Goal: Task Accomplishment & Management: Manage account settings

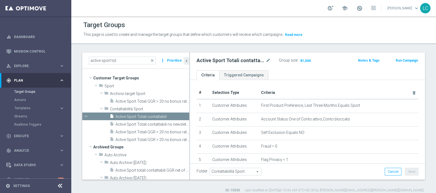
scroll to position [107, 0]
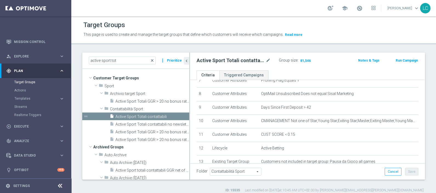
click at [154, 60] on span "close" at bounding box center [152, 60] width 4 height 4
click at [134, 62] on input "active sport tot" at bounding box center [122, 61] width 67 height 8
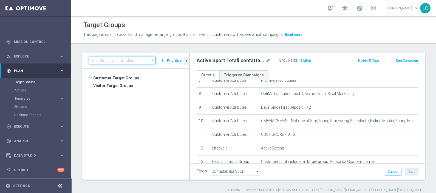
click at [134, 62] on input at bounding box center [122, 61] width 67 height 8
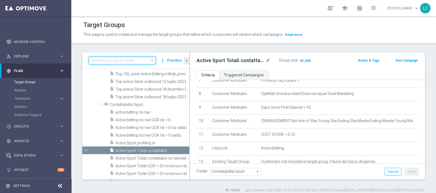
click at [134, 62] on input at bounding box center [122, 61] width 67 height 8
paste input "Multi Talent + Master Low ggr nb lm > 300 1st Sport lm NO saldo"
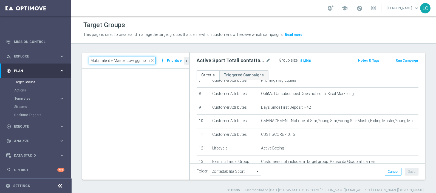
scroll to position [0, 47]
click at [134, 62] on input "Multi Talent + Master Low ggr nb lm > 300 1st Sport lm NO saldo" at bounding box center [122, 61] width 67 height 8
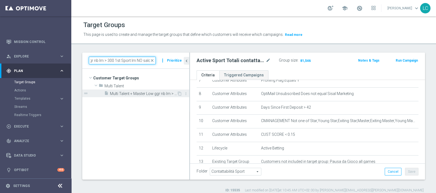
type input "Multi Talent + Master Low ggr nb lm > 300 1st Sport lm NO saldo"
click at [125, 95] on span "Multi Talent + Master Low ggr nb lm > 300 1st Sport lm NO saldo" at bounding box center [143, 94] width 67 height 5
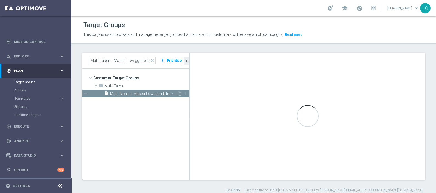
type input "Multi Talent"
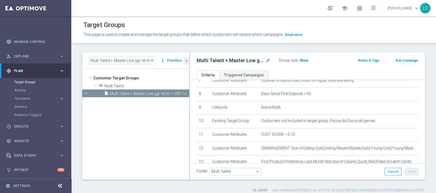
click at [302, 61] on span "Show" at bounding box center [303, 61] width 9 height 4
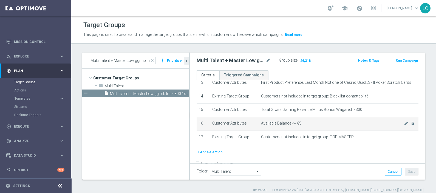
scroll to position [195, 0]
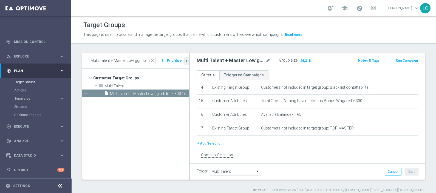
click at [154, 58] on span "close" at bounding box center [152, 60] width 4 height 4
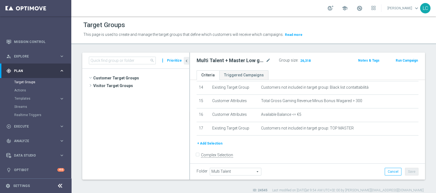
scroll to position [18888, 0]
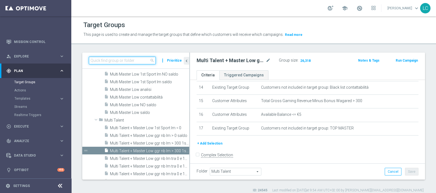
click at [113, 61] on input at bounding box center [122, 61] width 67 height 8
paste input "Active BETTING nosaldo GGR > 0 L3M modeH"
click at [113, 61] on input "Active BETTING nosaldo GGR > 0 L3M modeH" at bounding box center [122, 61] width 67 height 8
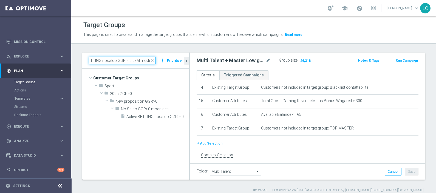
scroll to position [0, 0]
type input "Active BETTING nosaldo GGR > 0 L3M modeH"
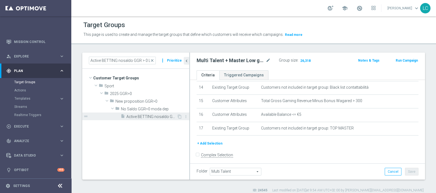
click at [143, 118] on span "Active BETTING nosaldo GGR > 0 L3M modeH" at bounding box center [151, 117] width 50 height 5
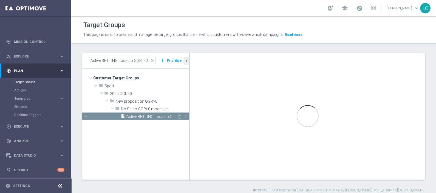
type input "No Saldo GGR>0 moda dep"
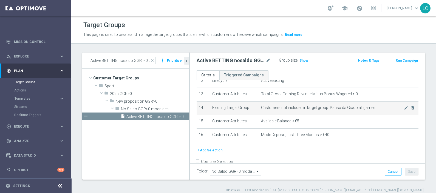
scroll to position [174, 0]
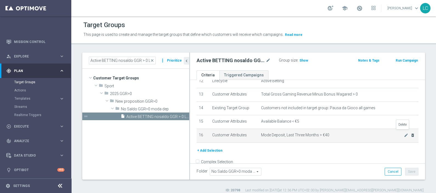
click at [410, 133] on icon "delete_forever" at bounding box center [412, 135] width 4 height 4
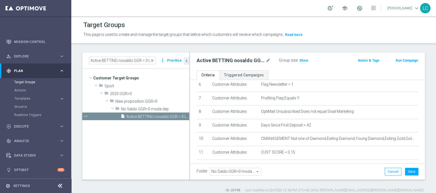
scroll to position [90, 0]
click at [404, 136] on icon "mode_edit" at bounding box center [406, 138] width 4 height 4
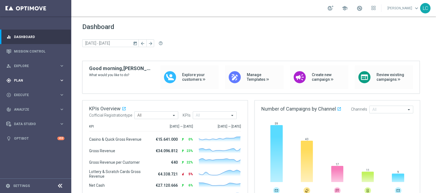
click at [24, 81] on span "Plan" at bounding box center [36, 80] width 45 height 3
click at [29, 91] on link "Target Groups" at bounding box center [35, 92] width 43 height 4
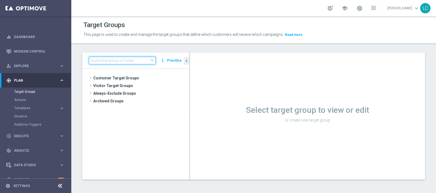
click at [126, 61] on input at bounding box center [122, 61] width 67 height 8
click at [23, 107] on span "Templates" at bounding box center [34, 108] width 39 height 3
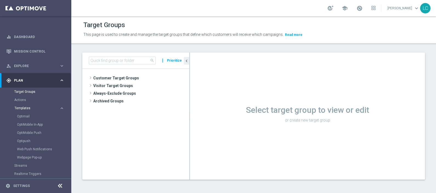
click at [23, 107] on span "Templates" at bounding box center [34, 108] width 39 height 3
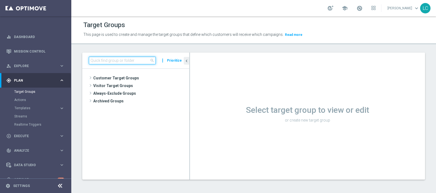
click at [110, 64] on input at bounding box center [122, 61] width 67 height 8
click at [110, 61] on input at bounding box center [122, 61] width 67 height 8
paste input "Active BETTING saldo GGR >0 L3M TOP"
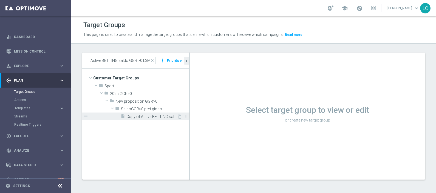
click at [133, 113] on div "insert_drive_file Copy of Active BETTING saldo GGR >0 L3M TOP" at bounding box center [149, 117] width 56 height 8
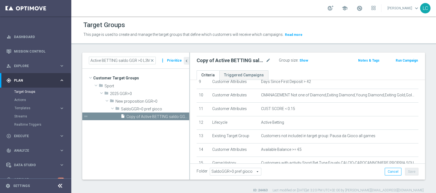
scroll to position [168, 0]
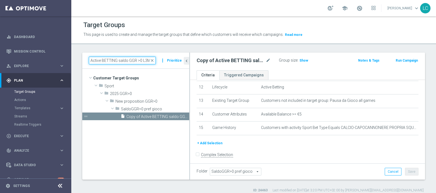
click at [141, 59] on input "Active BETTING saldo GGR >0 L3M TOP" at bounding box center [122, 61] width 67 height 8
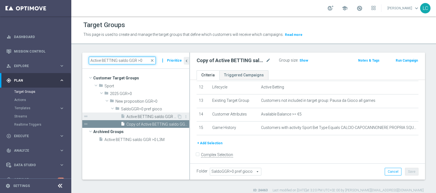
type input "Active BETTING saldo GGR >0"
click at [147, 115] on span "Active BETTING saldo GGR >0 L3M STRATEGIST" at bounding box center [151, 117] width 50 height 5
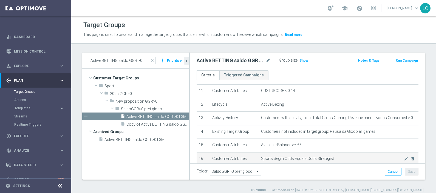
scroll to position [136, 0]
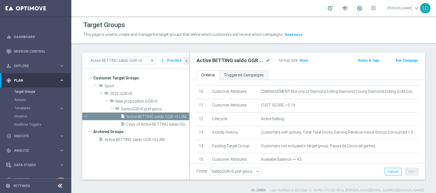
click at [274, 71] on ul "Criteria Triggered Campaigns" at bounding box center [307, 75] width 235 height 10
click at [148, 126] on span "Copy of Active BETTING saldo GGR >0 L3M TOP" at bounding box center [151, 124] width 50 height 5
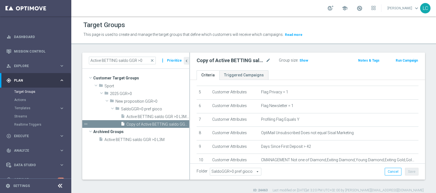
scroll to position [64, 0]
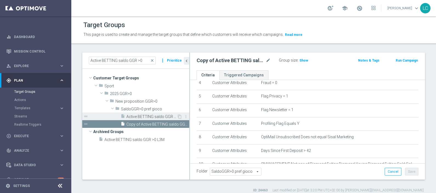
click at [122, 115] on icon "insert_drive_file" at bounding box center [123, 117] width 4 height 6
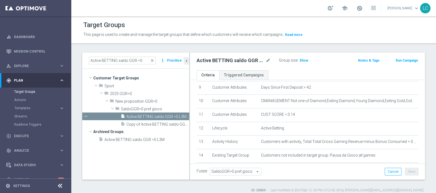
scroll to position [129, 0]
click at [404, 98] on icon "mode_edit" at bounding box center [406, 99] width 4 height 4
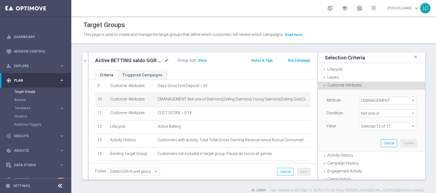
click at [372, 127] on span at bounding box center [387, 126] width 57 height 7
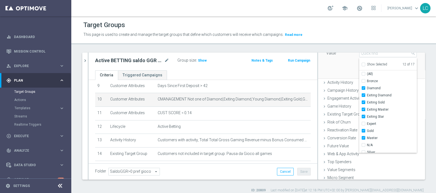
scroll to position [72, 0]
click at [363, 110] on input "Exiting Master" at bounding box center [365, 111] width 4 height 4
checkbox input "false"
type input "Selected 11 of 17"
click at [363, 103] on input "Exiting Gold" at bounding box center [365, 104] width 4 height 4
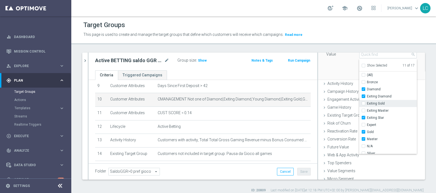
checkbox input "false"
type input "Selected 10 of 17"
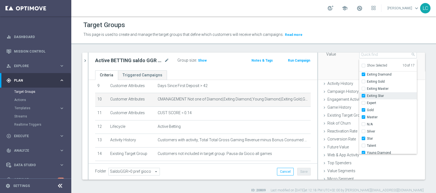
scroll to position [22, 0]
click at [363, 110] on input "Gold" at bounding box center [365, 110] width 4 height 4
checkbox input "false"
type input "Selected 9 of 17"
click at [363, 116] on input "Master" at bounding box center [365, 117] width 4 height 4
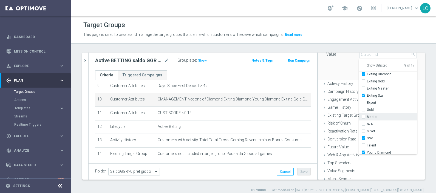
checkbox input "false"
type input "Selected 8 of 17"
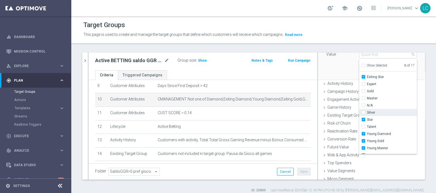
scroll to position [46, 0]
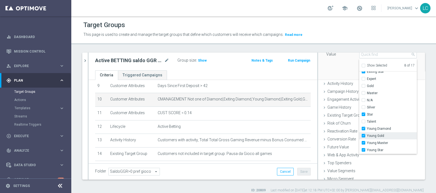
click at [367, 136] on span "Young Gold" at bounding box center [392, 136] width 50 height 4
click at [363, 136] on input "Young Gold" at bounding box center [365, 136] width 4 height 4
checkbox input "false"
type input "Selected 7 of 17"
click at [363, 143] on input "Young Master" at bounding box center [365, 143] width 4 height 4
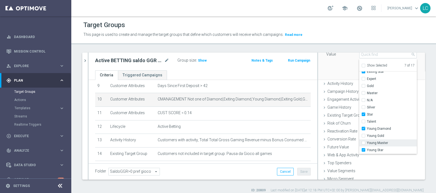
checkbox input "false"
type input "Selected 6 of 17"
click at [410, 66] on div "Attribute CMANAGEMENT CMANAGEMENT arrow_drop_down search Condition Not one of N…" at bounding box center [371, 49] width 107 height 62
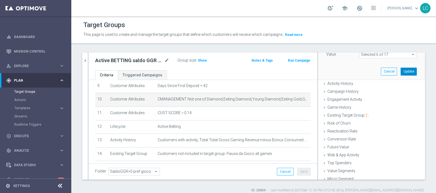
click at [400, 71] on button "Update" at bounding box center [408, 72] width 16 height 8
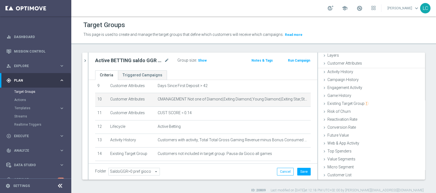
scroll to position [21, 0]
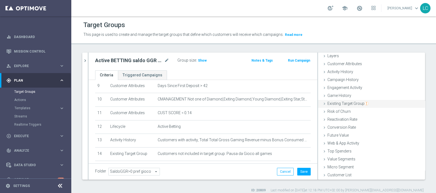
click at [345, 106] on div "Existing Target Group done" at bounding box center [371, 104] width 107 height 8
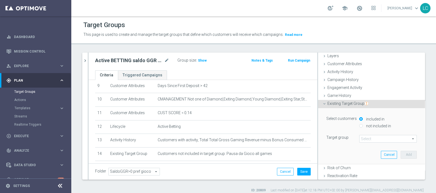
scroll to position [35, 0]
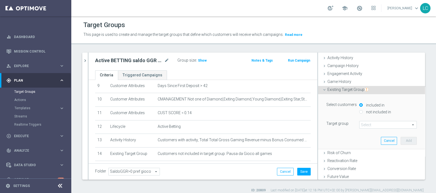
click at [359, 111] on div "not included in" at bounding box center [388, 112] width 58 height 7
click at [359, 110] on input "not included in" at bounding box center [361, 112] width 4 height 4
radio input "true"
click at [366, 122] on span at bounding box center [387, 124] width 57 height 7
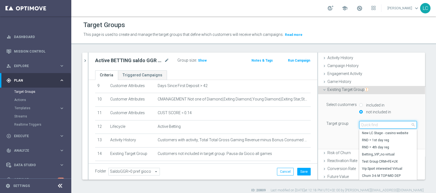
click at [366, 122] on input "search" at bounding box center [388, 125] width 58 height 8
type input "top mas"
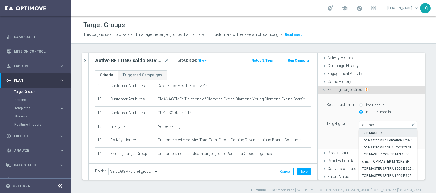
click at [371, 130] on label "TOP MASTER" at bounding box center [388, 133] width 58 height 7
type input "TOP MASTER"
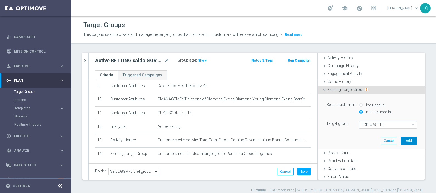
click at [400, 139] on button "Add" at bounding box center [408, 141] width 16 height 8
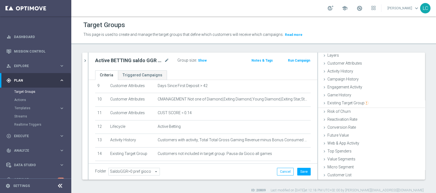
scroll to position [21, 0]
click at [198, 60] on span "Show" at bounding box center [202, 61] width 9 height 4
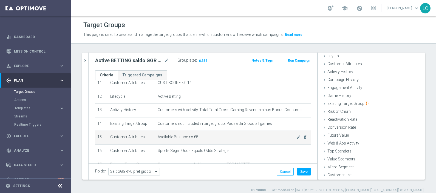
scroll to position [159, 0]
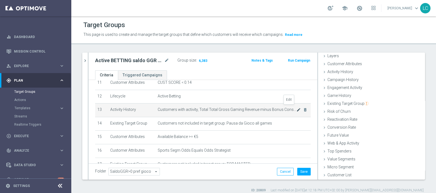
click at [296, 108] on icon "mode_edit" at bounding box center [298, 110] width 4 height 4
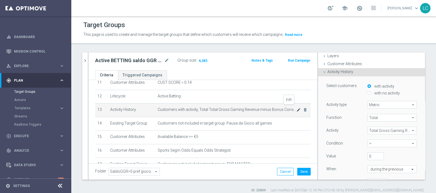
scroll to position [35, 0]
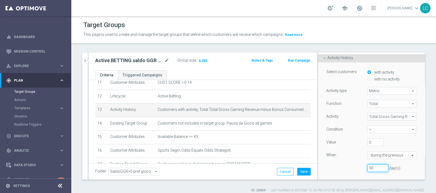
drag, startPoint x: 368, startPoint y: 169, endPoint x: 355, endPoint y: 167, distance: 13.5
click at [355, 167] on div "90 day(s)" at bounding box center [371, 168] width 99 height 8
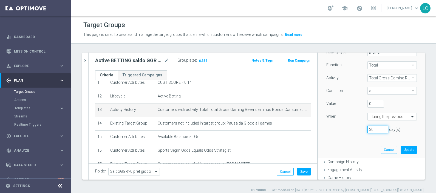
scroll to position [77, 0]
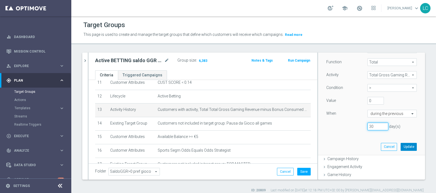
type input "30"
click at [400, 144] on button "Update" at bounding box center [408, 147] width 16 height 8
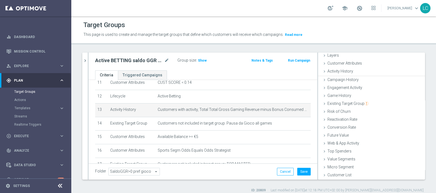
scroll to position [21, 0]
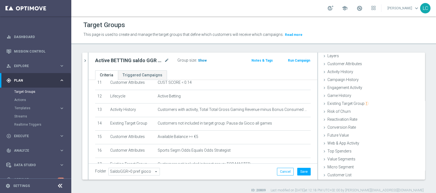
click at [202, 59] on span "Show" at bounding box center [202, 61] width 9 height 4
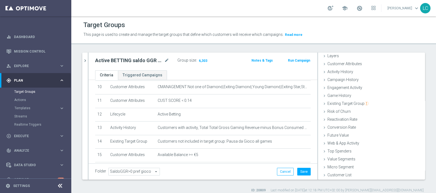
scroll to position [141, 0]
click at [87, 55] on button "chevron_right" at bounding box center [84, 61] width 5 height 16
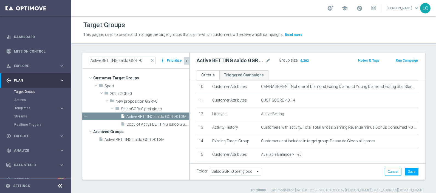
scroll to position [31, 0]
click at [161, 123] on span "Copy of Active BETTING saldo GGR >0 L3M TOP" at bounding box center [151, 124] width 50 height 5
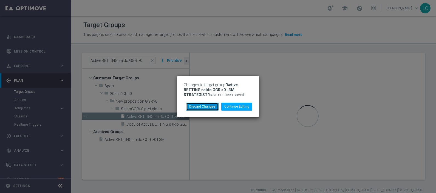
click at [213, 107] on button "Discard Changes" at bounding box center [202, 107] width 32 height 8
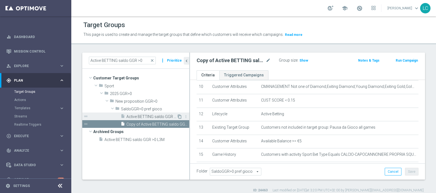
click at [180, 115] on icon "content_copy" at bounding box center [179, 117] width 4 height 4
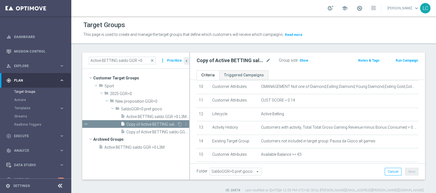
click at [164, 124] on span "Copy of Active BETTING saldo GGR >0 L3M STRATEGIST" at bounding box center [151, 124] width 50 height 5
click at [186, 133] on icon "more_vert" at bounding box center [186, 132] width 4 height 4
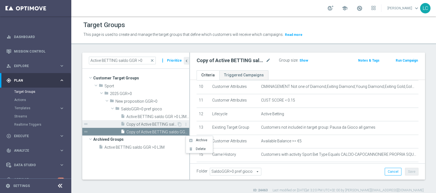
click at [157, 120] on div "insert_drive_file Copy of Active BETTING saldo GGR >0 L3M STRATEGIST" at bounding box center [149, 124] width 56 height 8
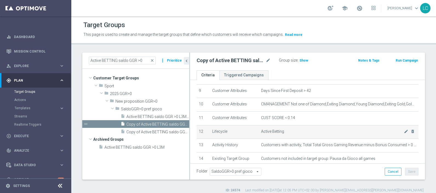
scroll to position [122, 0]
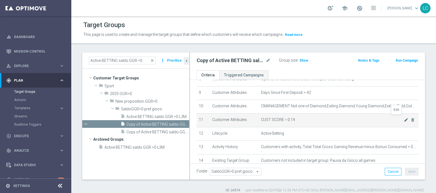
click at [404, 119] on icon "mode_edit" at bounding box center [406, 120] width 4 height 4
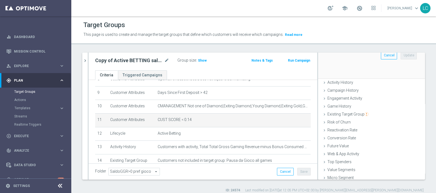
scroll to position [83, 0]
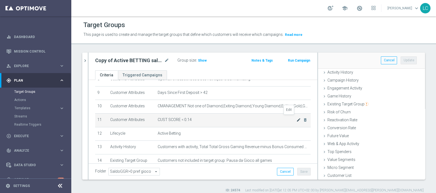
click at [296, 118] on icon "mode_edit" at bounding box center [298, 120] width 4 height 4
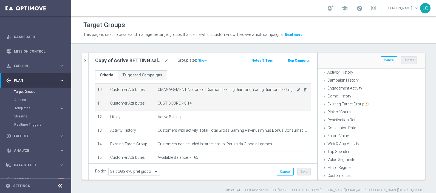
scroll to position [138, 0]
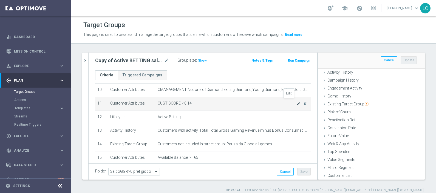
click at [296, 102] on icon "mode_edit" at bounding box center [298, 103] width 4 height 4
click at [296, 101] on icon "mode_edit" at bounding box center [298, 103] width 4 height 4
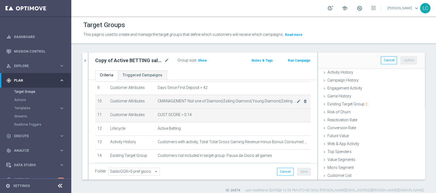
scroll to position [126, 0]
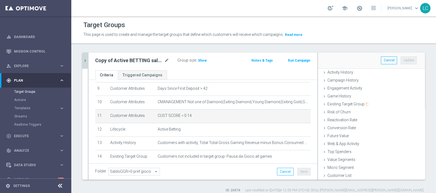
click at [86, 62] on icon "chevron_right" at bounding box center [85, 60] width 5 height 5
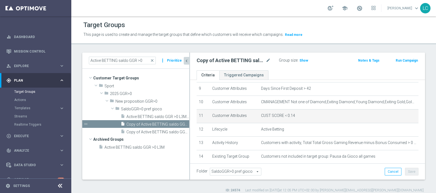
scroll to position [31, 0]
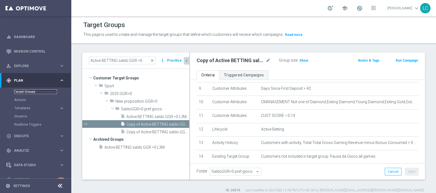
click at [31, 92] on link "Target Groups" at bounding box center [35, 92] width 43 height 4
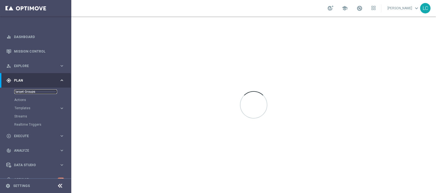
click at [31, 92] on link "Target Groups" at bounding box center [35, 92] width 43 height 4
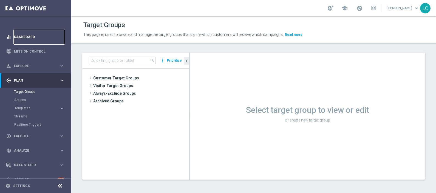
click at [18, 40] on link "Dashboard" at bounding box center [39, 37] width 50 height 15
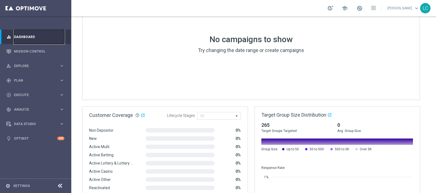
scroll to position [310, 0]
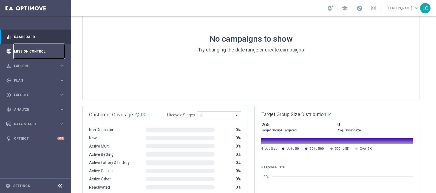
click at [16, 46] on link "Mission Control" at bounding box center [39, 51] width 50 height 15
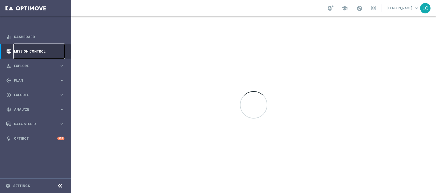
scroll to position [0, 0]
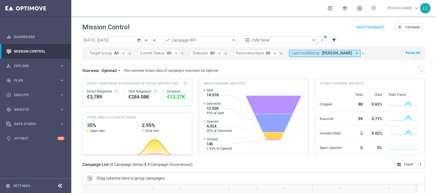
click at [344, 53] on span "[PERSON_NAME]" at bounding box center [337, 53] width 30 height 5
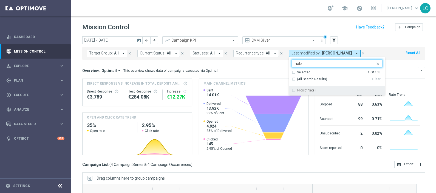
click at [297, 89] on label "Nicolo' Natali" at bounding box center [306, 90] width 19 height 3
type input "nata"
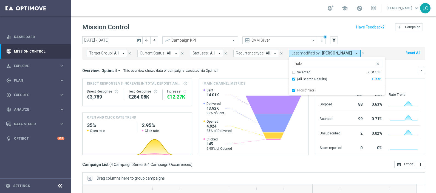
click at [267, 73] on div "Overview: Optimail arrow_drop_down This overview shows data of campaigns execut…" at bounding box center [253, 70] width 343 height 7
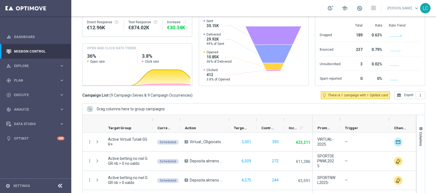
scroll to position [80, 0]
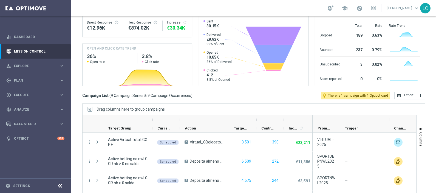
click at [226, 74] on span "Clicked 412 3.8% of Opened" at bounding box center [217, 77] width 28 height 18
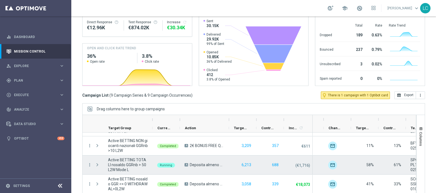
scroll to position [0, 0]
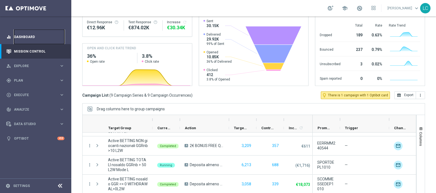
click at [36, 36] on link "Dashboard" at bounding box center [39, 37] width 50 height 15
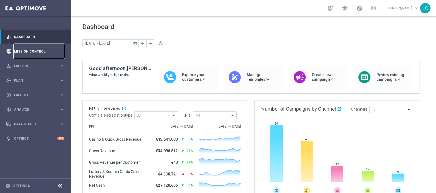
click at [24, 55] on link "Mission Control" at bounding box center [39, 51] width 50 height 15
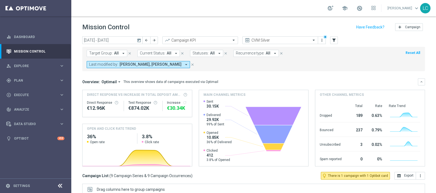
click at [243, 18] on header "Mission Control add Campaign" at bounding box center [253, 26] width 365 height 20
click at [199, 144] on div "Created with Highcharts 9.3.3 Highcharts.com Sent 30.15K Delivered 29.92K 99% o…" at bounding box center [253, 133] width 109 height 67
click at [56, 37] on link "Dashboard" at bounding box center [39, 37] width 50 height 15
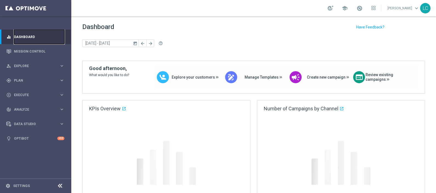
click at [56, 37] on link "Dashboard" at bounding box center [39, 37] width 50 height 15
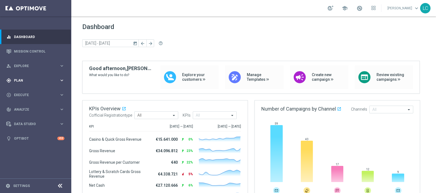
click at [21, 77] on div "gps_fixed Plan keyboard_arrow_right" at bounding box center [35, 80] width 71 height 15
